Goal: Transaction & Acquisition: Book appointment/travel/reservation

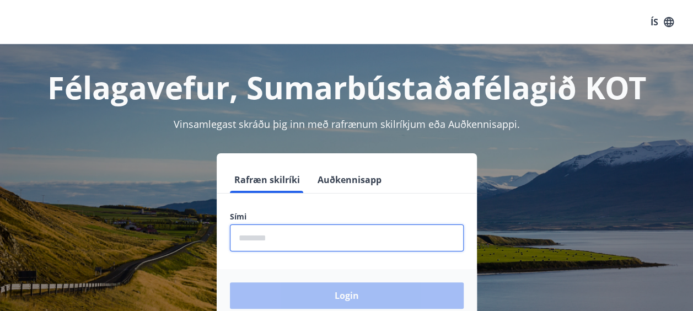
click at [286, 240] on input "phone" at bounding box center [347, 237] width 234 height 27
type input "********"
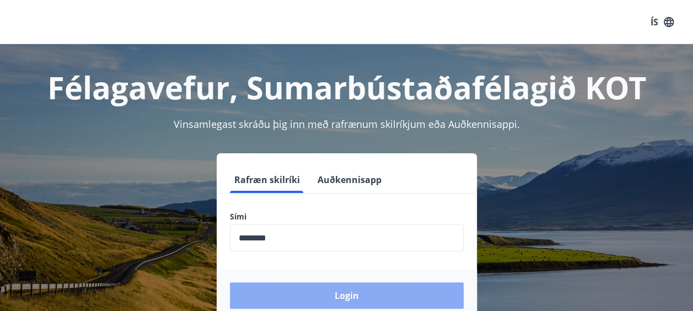
click at [346, 297] on button "Login" at bounding box center [347, 295] width 234 height 26
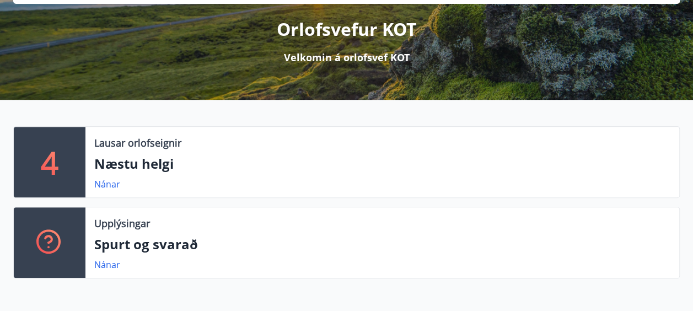
scroll to position [82, 0]
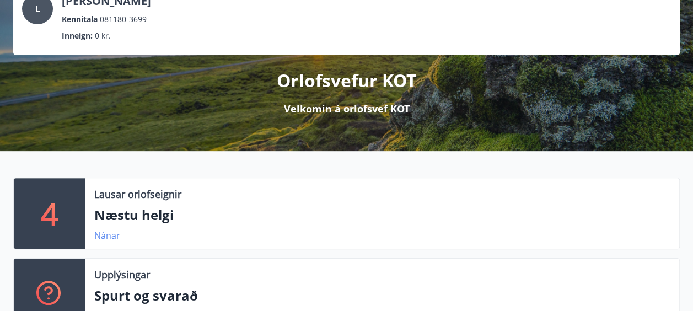
click at [107, 231] on link "Nánar" at bounding box center [107, 235] width 26 height 12
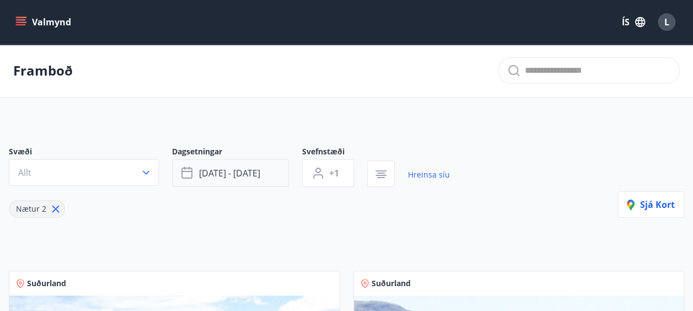
click at [255, 176] on span "[DATE] - [DATE]" at bounding box center [229, 173] width 61 height 12
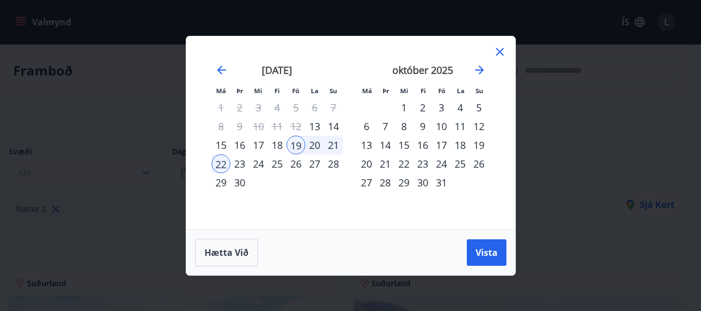
click at [439, 145] on div "17" at bounding box center [441, 145] width 19 height 19
click at [482, 148] on div "19" at bounding box center [478, 145] width 19 height 19
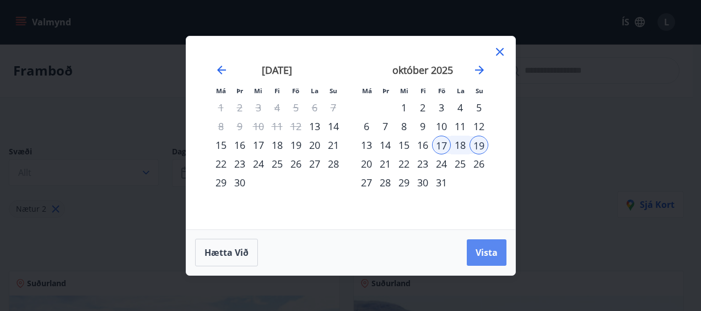
click at [481, 248] on span "Vista" at bounding box center [486, 252] width 22 height 12
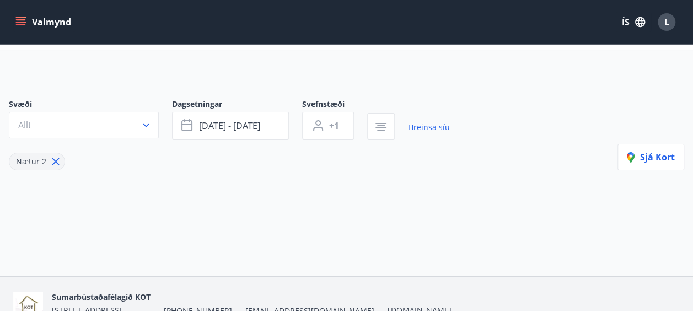
scroll to position [43, 0]
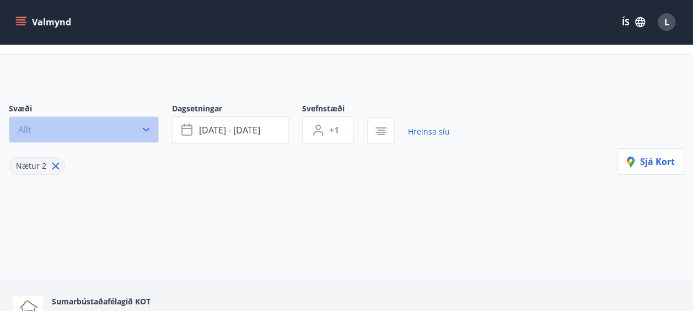
click at [45, 123] on button "Allt" at bounding box center [84, 129] width 150 height 26
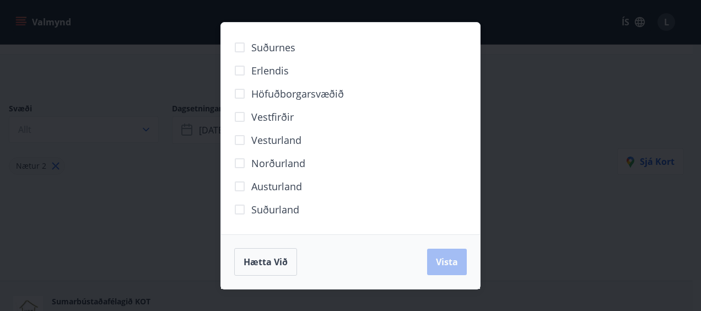
click at [657, 100] on div "Suðurnes Erlendis Höfuðborgarsvæðið [GEOGRAPHIC_DATA] [GEOGRAPHIC_DATA] [GEOGRA…" at bounding box center [350, 155] width 701 height 311
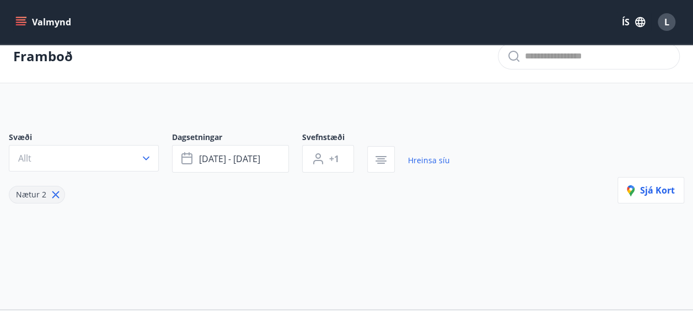
scroll to position [0, 0]
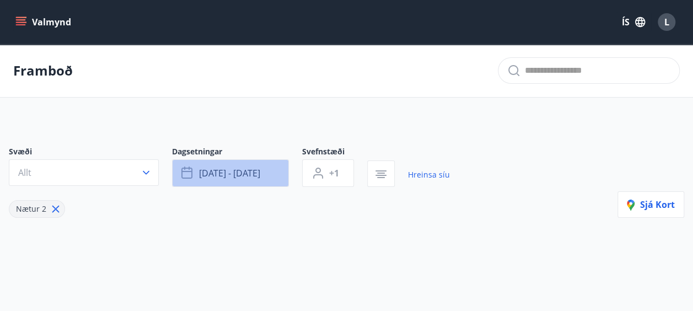
click at [268, 172] on button "[DATE] - [DATE]" at bounding box center [230, 173] width 117 height 28
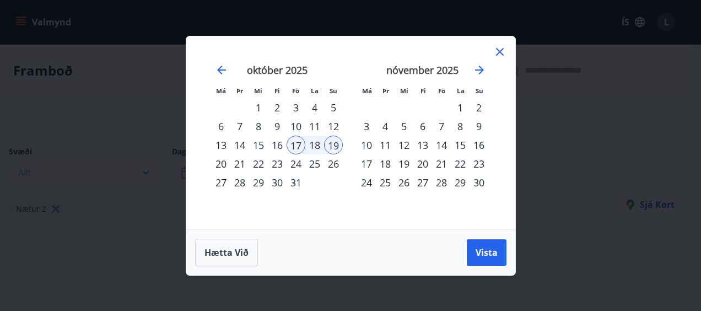
click at [294, 163] on div "24" at bounding box center [295, 163] width 19 height 19
click at [333, 164] on div "26" at bounding box center [333, 163] width 19 height 19
click at [481, 251] on span "Vista" at bounding box center [486, 252] width 22 height 12
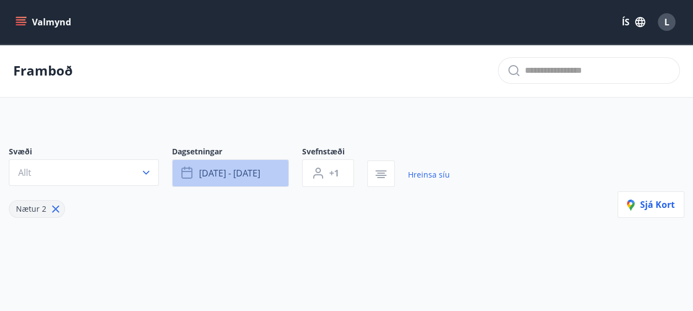
click at [253, 176] on span "[DATE] - [DATE]" at bounding box center [229, 173] width 61 height 12
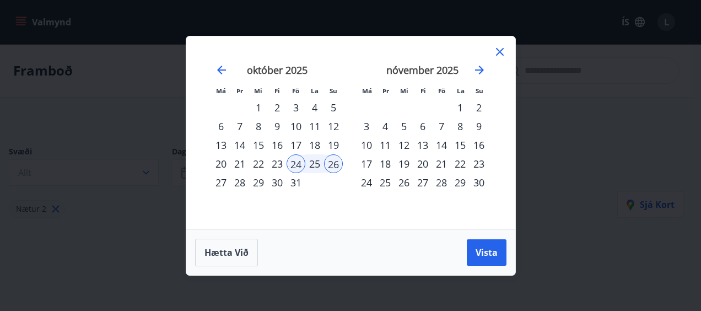
click at [296, 121] on div "10" at bounding box center [295, 126] width 19 height 19
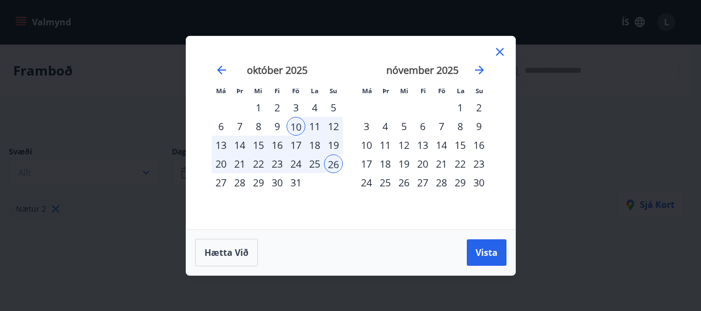
click at [334, 125] on div "12" at bounding box center [333, 126] width 19 height 19
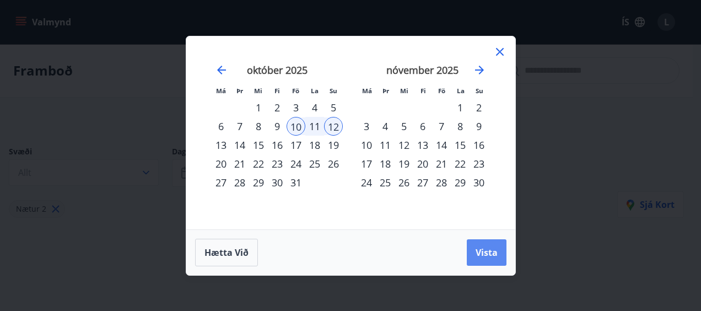
click at [478, 244] on button "Vista" at bounding box center [487, 252] width 40 height 26
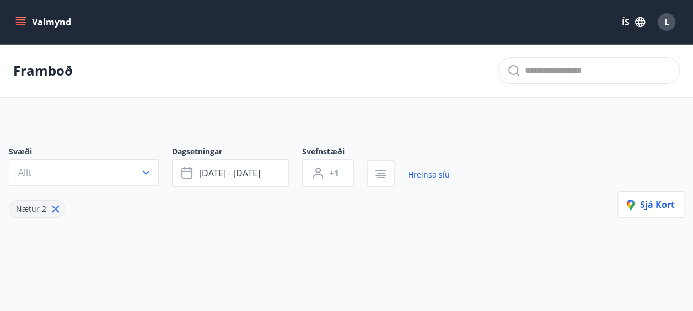
click at [20, 18] on icon "menu" at bounding box center [22, 17] width 12 height 1
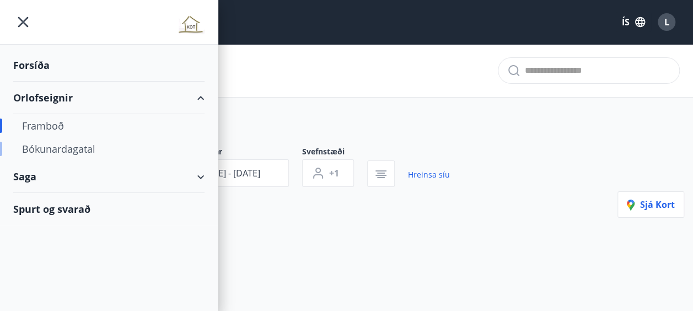
click at [78, 152] on div "Bókunardagatal" at bounding box center [109, 148] width 174 height 23
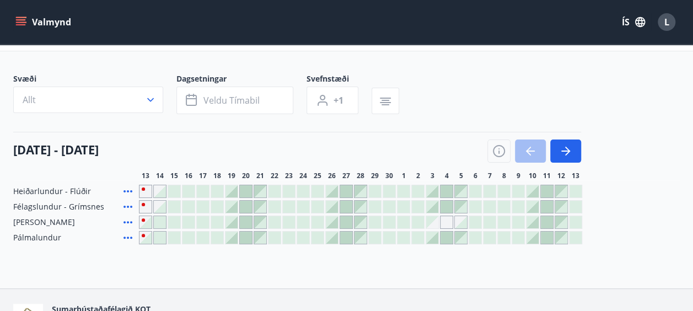
scroll to position [52, 0]
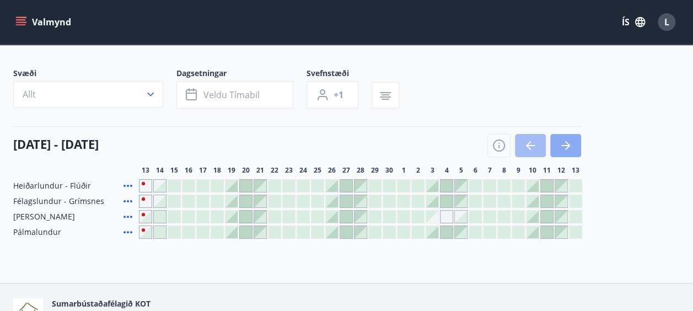
click at [571, 140] on icon "button" at bounding box center [565, 145] width 13 height 13
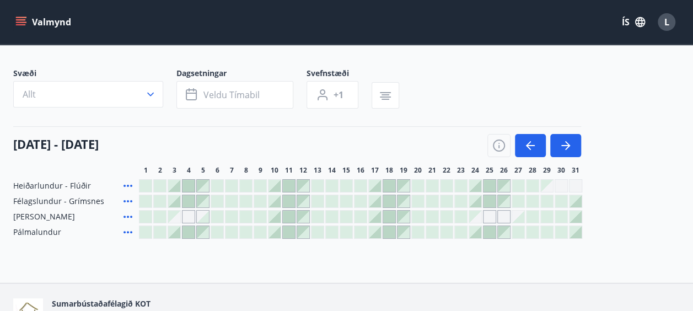
click at [376, 182] on div at bounding box center [375, 186] width 12 height 12
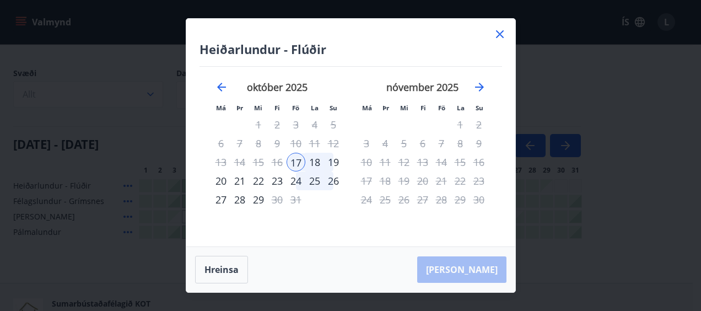
click at [326, 162] on div "19" at bounding box center [333, 162] width 19 height 19
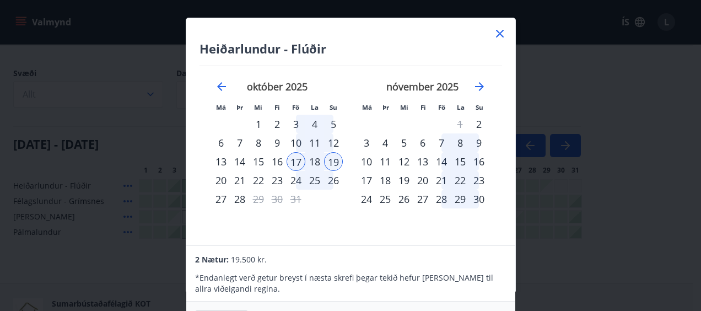
click at [605, 160] on div "Heiðarlundur - Flúðir Má Þr Mi Fi Fö La Su Má Þr Mi Fi Fö La Su [DATE] 1 2 3 4 …" at bounding box center [350, 155] width 701 height 311
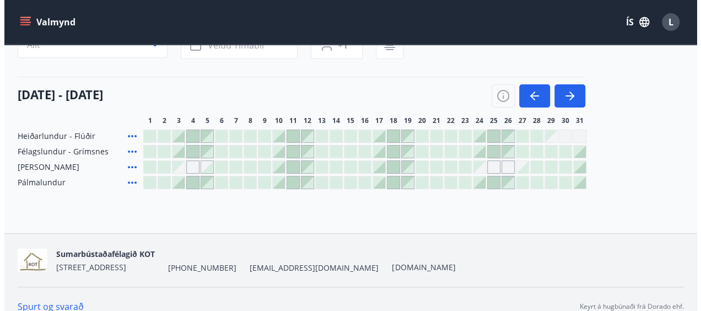
scroll to position [115, 0]
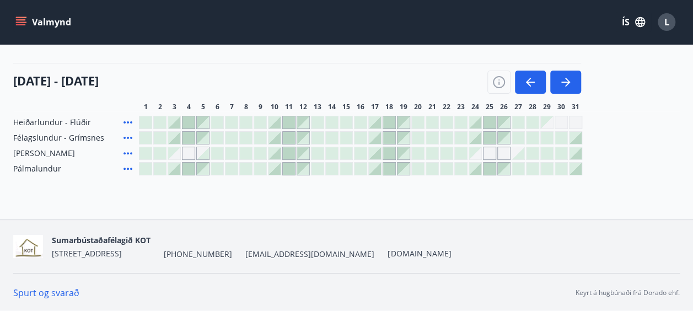
click at [377, 117] on div at bounding box center [375, 122] width 12 height 12
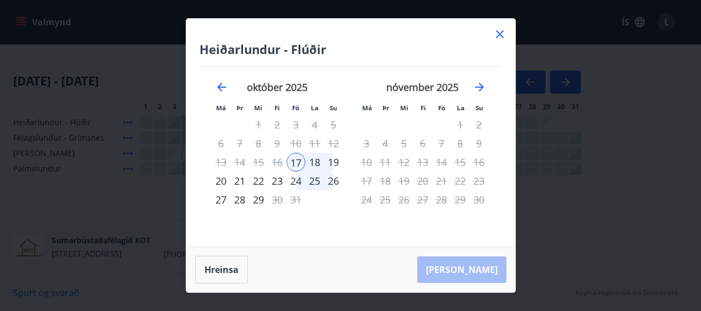
click at [338, 159] on div "19" at bounding box center [333, 162] width 19 height 19
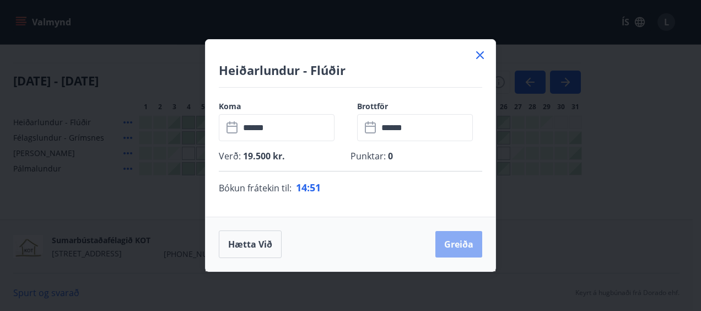
click at [463, 240] on button "Greiða" at bounding box center [458, 244] width 47 height 26
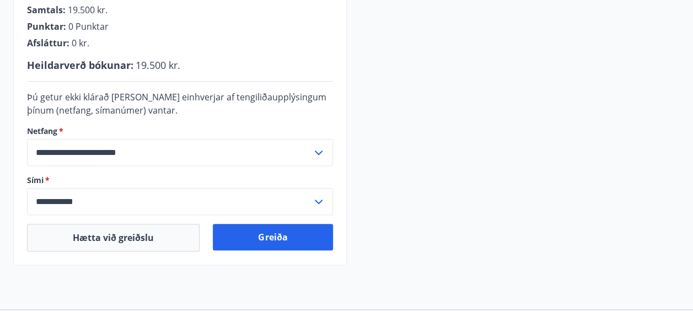
scroll to position [320, 0]
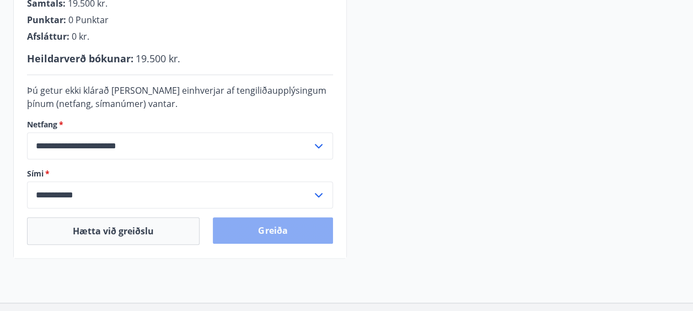
click at [318, 227] on button "Greiða" at bounding box center [273, 230] width 120 height 26
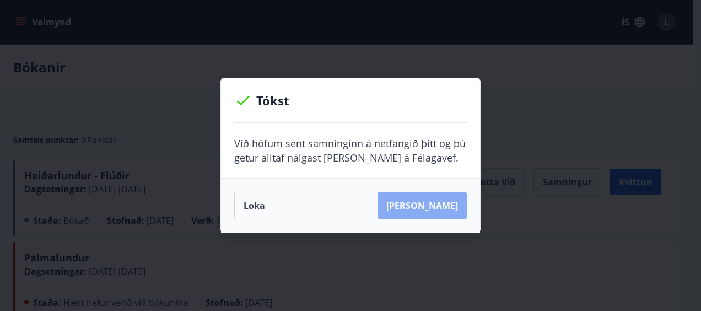
click at [446, 209] on button "[PERSON_NAME]" at bounding box center [421, 205] width 89 height 26
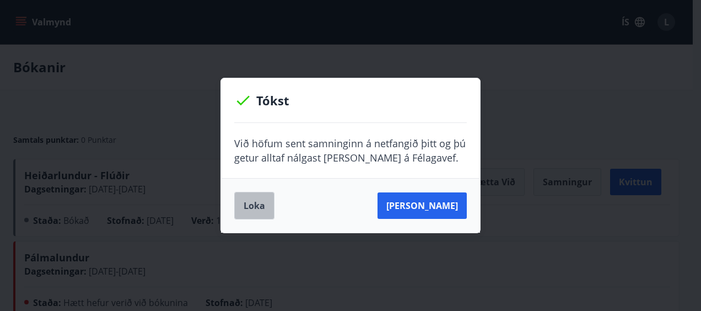
click at [252, 199] on button "Loka" at bounding box center [254, 206] width 40 height 28
